Goal: Check status: Check status

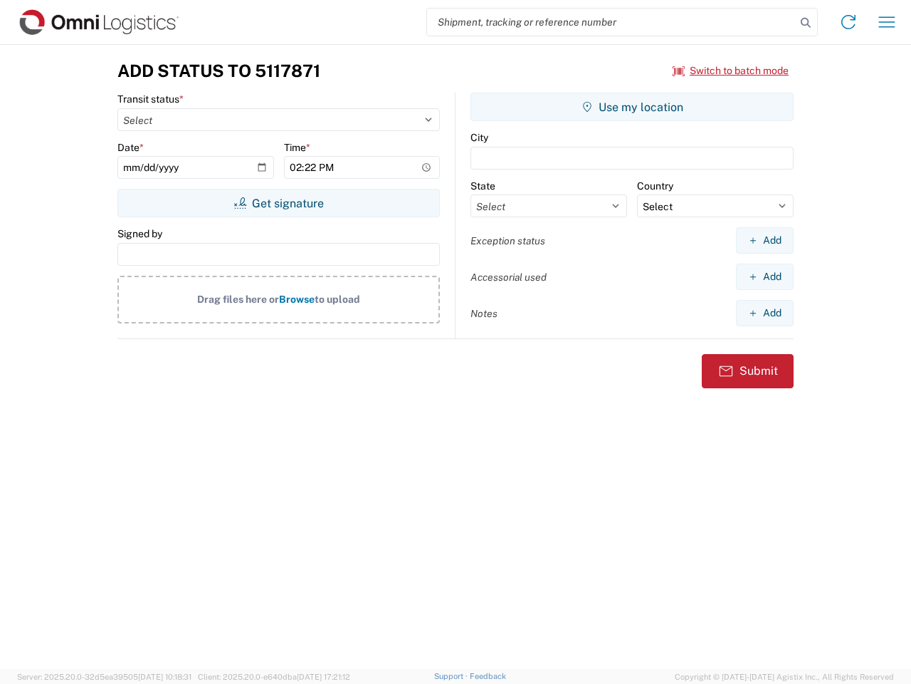
click at [612, 22] on input "search" at bounding box center [611, 22] width 369 height 27
click at [806, 23] on icon at bounding box center [806, 23] width 20 height 20
click at [849, 22] on icon at bounding box center [848, 22] width 23 height 23
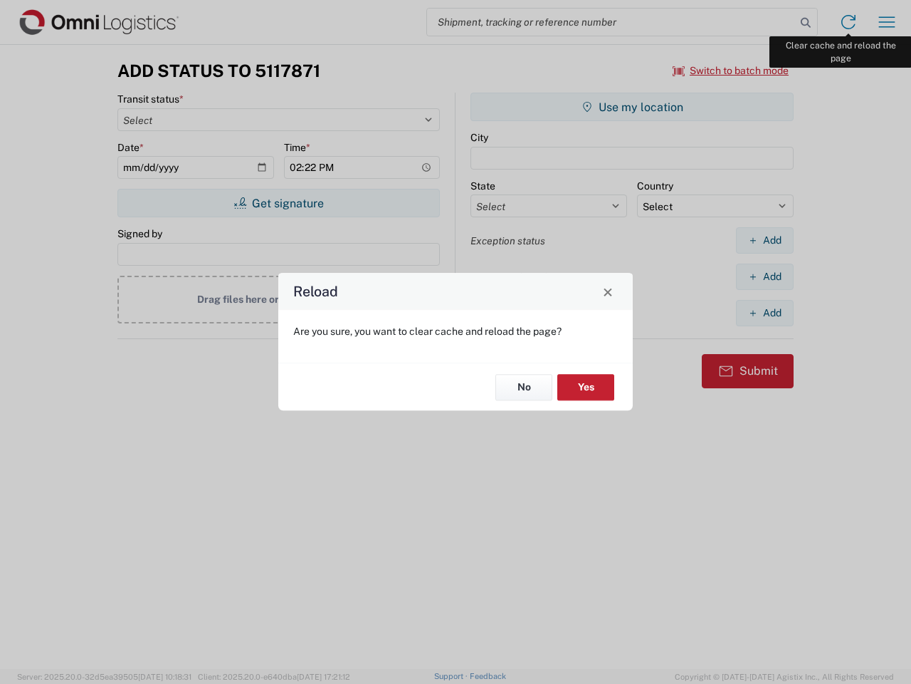
click at [887, 22] on div "Reload Are you sure, you want to clear cache and reload the page? No Yes" at bounding box center [455, 342] width 911 height 684
click at [731, 70] on div "Reload Are you sure, you want to clear cache and reload the page? No Yes" at bounding box center [455, 342] width 911 height 684
click at [278, 203] on div "Reload Are you sure, you want to clear cache and reload the page? No Yes" at bounding box center [455, 342] width 911 height 684
click at [632, 107] on div "Reload Are you sure, you want to clear cache and reload the page? No Yes" at bounding box center [455, 342] width 911 height 684
click at [765, 240] on div "Reload Are you sure, you want to clear cache and reload the page? No Yes" at bounding box center [455, 342] width 911 height 684
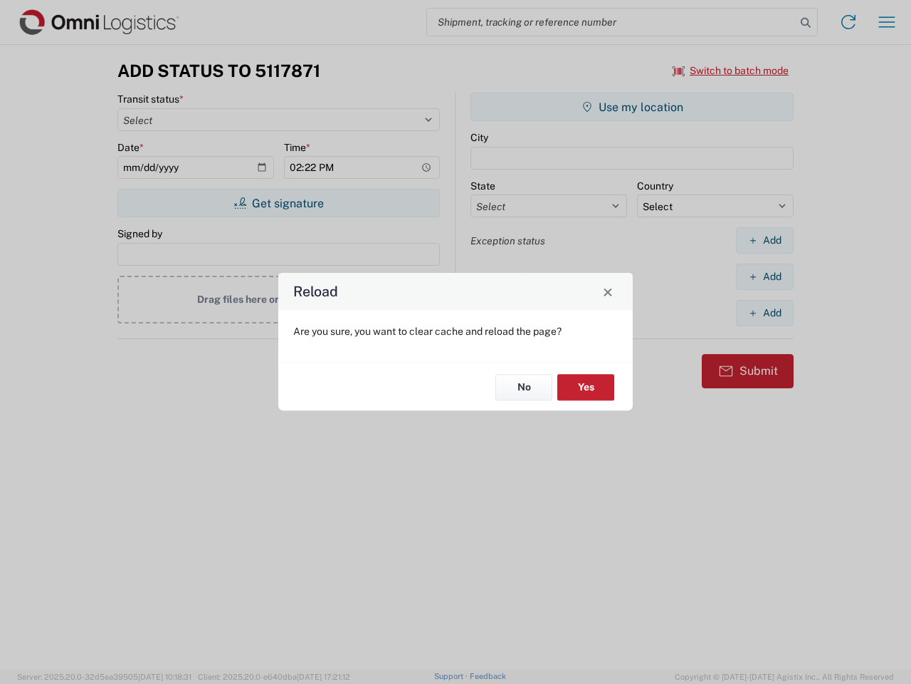
click at [765, 276] on div "Reload Are you sure, you want to clear cache and reload the page? No Yes" at bounding box center [455, 342] width 911 height 684
click at [765, 313] on div "Reload Are you sure, you want to clear cache and reload the page? No Yes" at bounding box center [455, 342] width 911 height 684
